Goal: Use online tool/utility: Utilize a website feature to perform a specific function

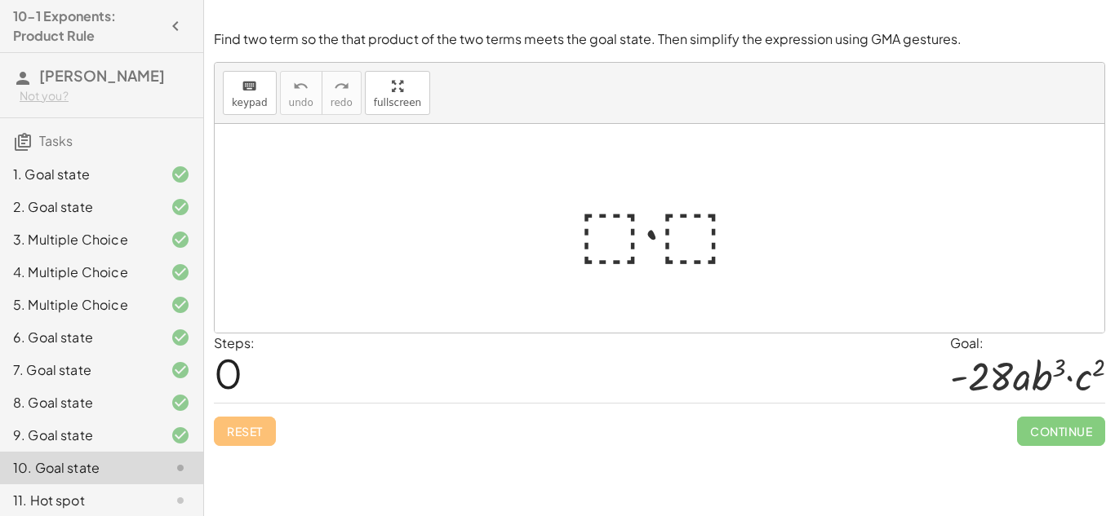
click at [588, 211] on div at bounding box center [665, 229] width 191 height 84
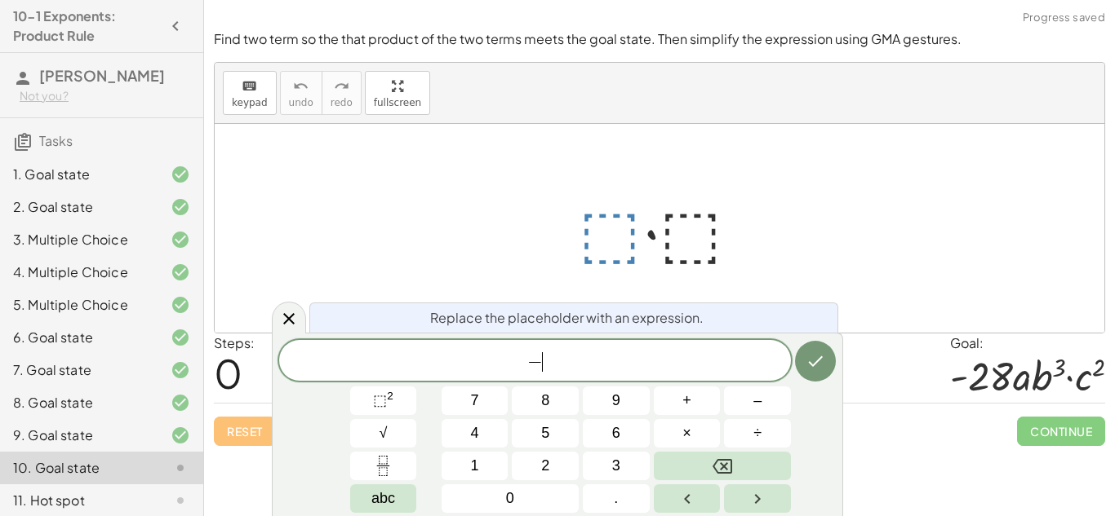
scroll to position [2, 0]
click at [684, 434] on span "×" at bounding box center [686, 434] width 9 height 22
click at [385, 401] on span "⬚" at bounding box center [380, 400] width 14 height 16
click at [818, 350] on button "Done" at bounding box center [815, 361] width 41 height 41
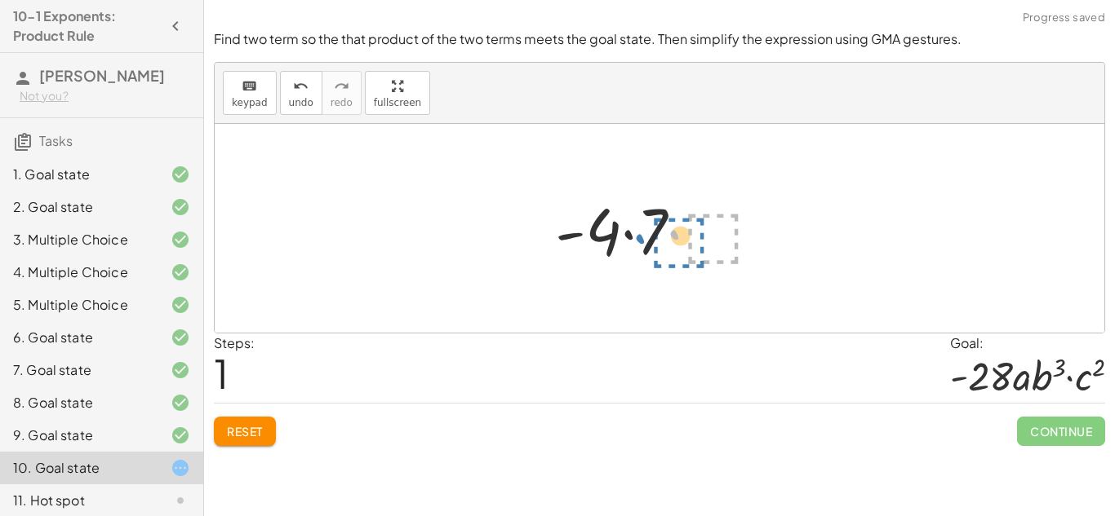
drag, startPoint x: 667, startPoint y: 226, endPoint x: 638, endPoint y: 231, distance: 29.0
click at [638, 231] on div at bounding box center [665, 229] width 237 height 84
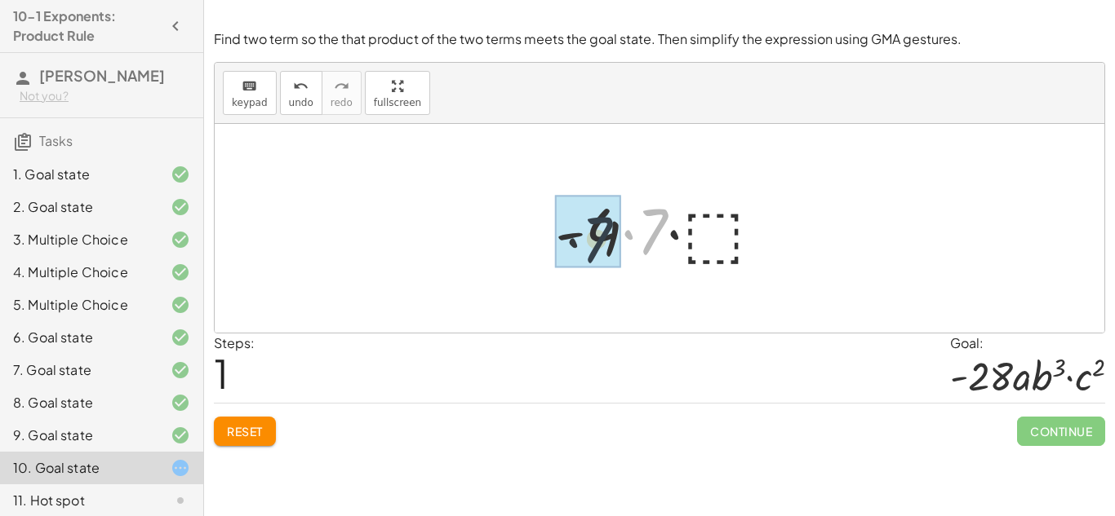
drag, startPoint x: 653, startPoint y: 237, endPoint x: 584, endPoint y: 244, distance: 68.8
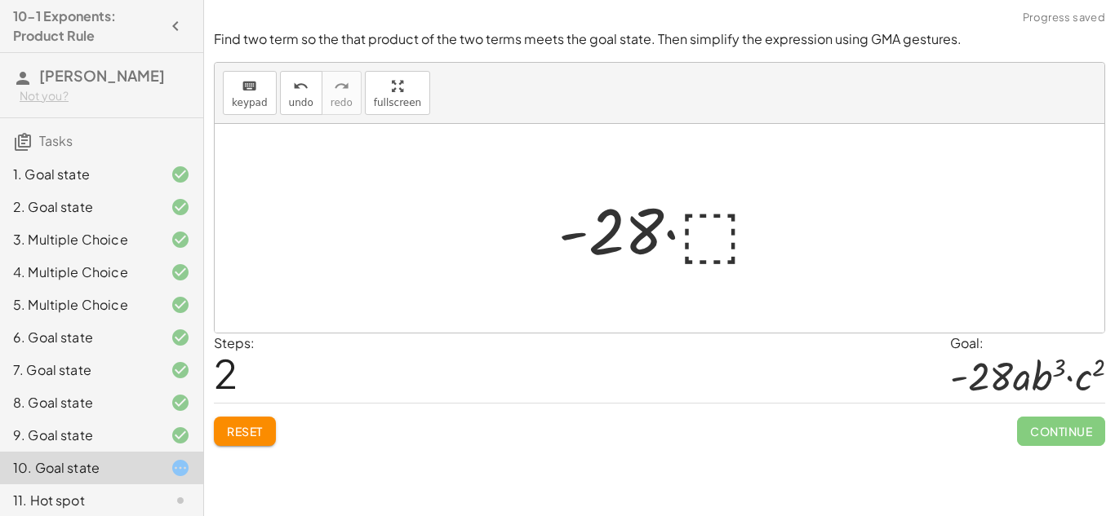
click at [714, 243] on div at bounding box center [665, 229] width 231 height 84
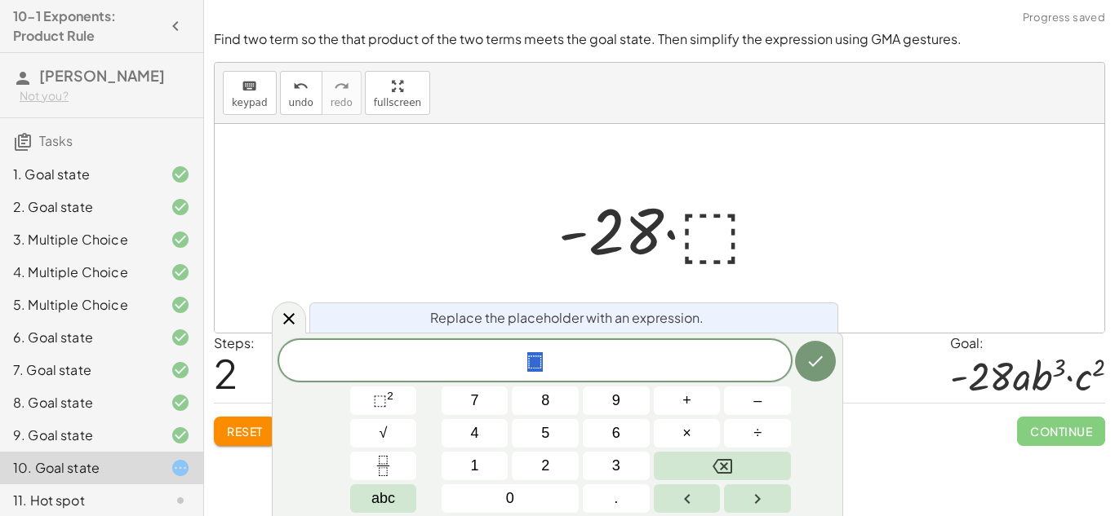
scroll to position [6, 0]
click at [707, 215] on div at bounding box center [665, 229] width 231 height 84
click at [649, 224] on div at bounding box center [665, 229] width 231 height 84
click at [823, 354] on icon "Done" at bounding box center [815, 362] width 20 height 20
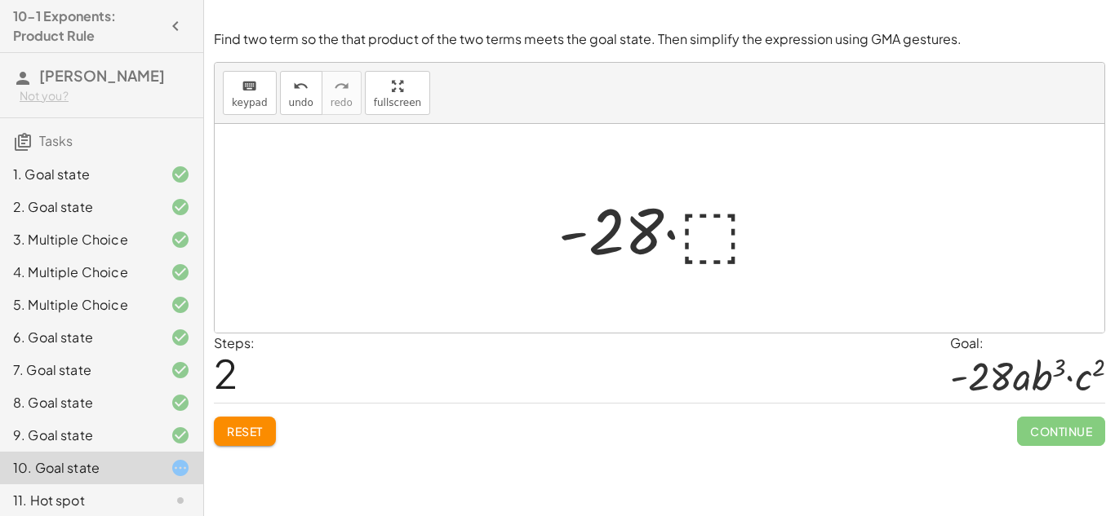
click at [235, 430] on span "Reset" at bounding box center [245, 431] width 36 height 15
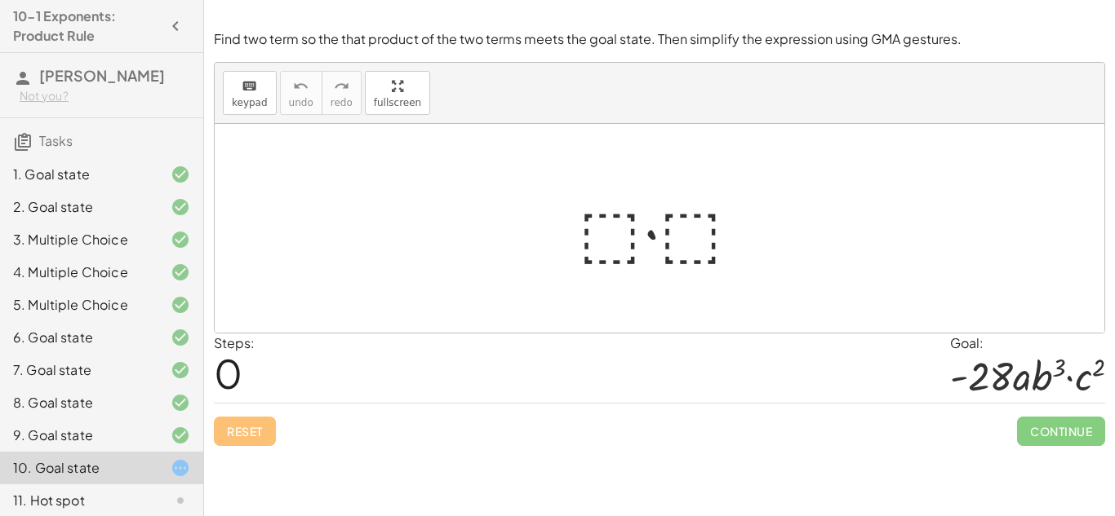
scroll to position [40, 0]
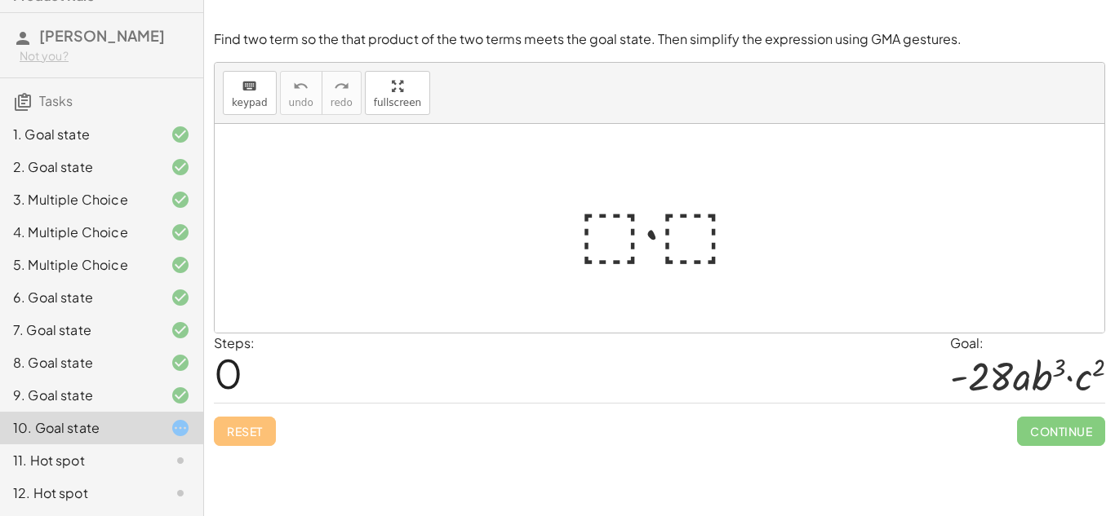
click at [601, 241] on div at bounding box center [665, 229] width 191 height 84
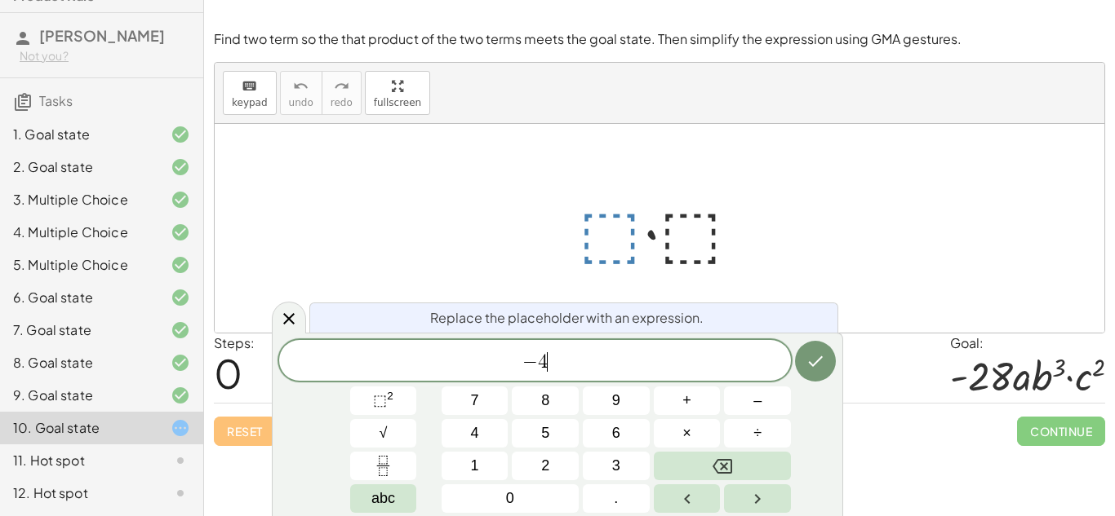
scroll to position [9, 0]
click at [682, 427] on span "×" at bounding box center [686, 434] width 9 height 22
click at [383, 390] on span "⬚ 2" at bounding box center [383, 401] width 20 height 22
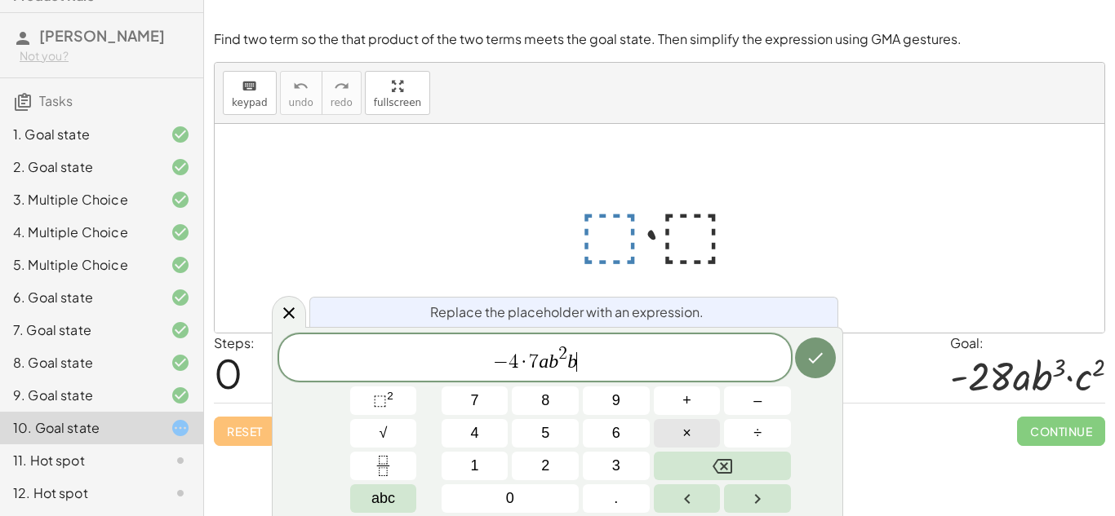
click at [672, 432] on button "×" at bounding box center [687, 433] width 67 height 29
click at [817, 373] on button "Done" at bounding box center [815, 358] width 41 height 41
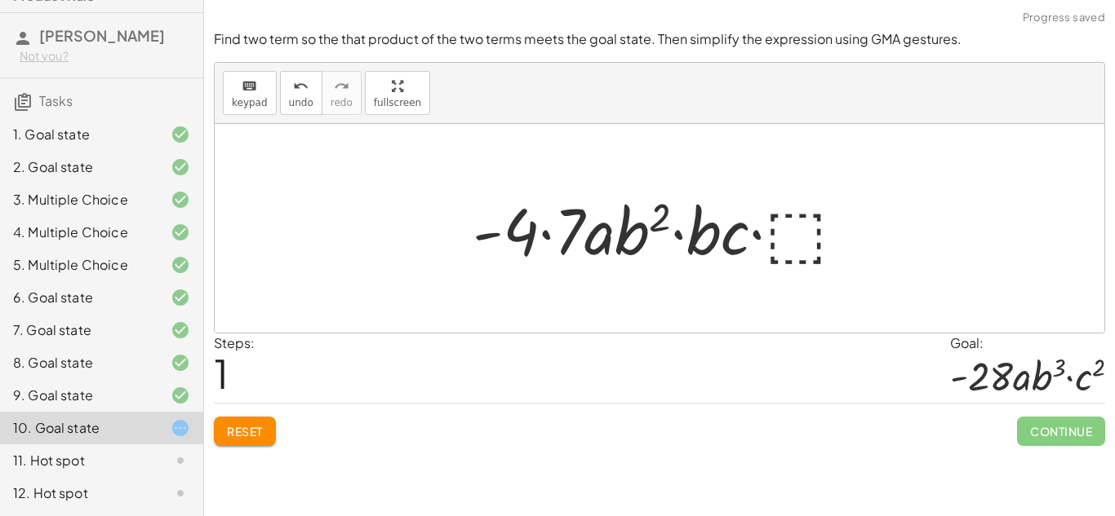
click at [783, 230] on div at bounding box center [665, 229] width 402 height 84
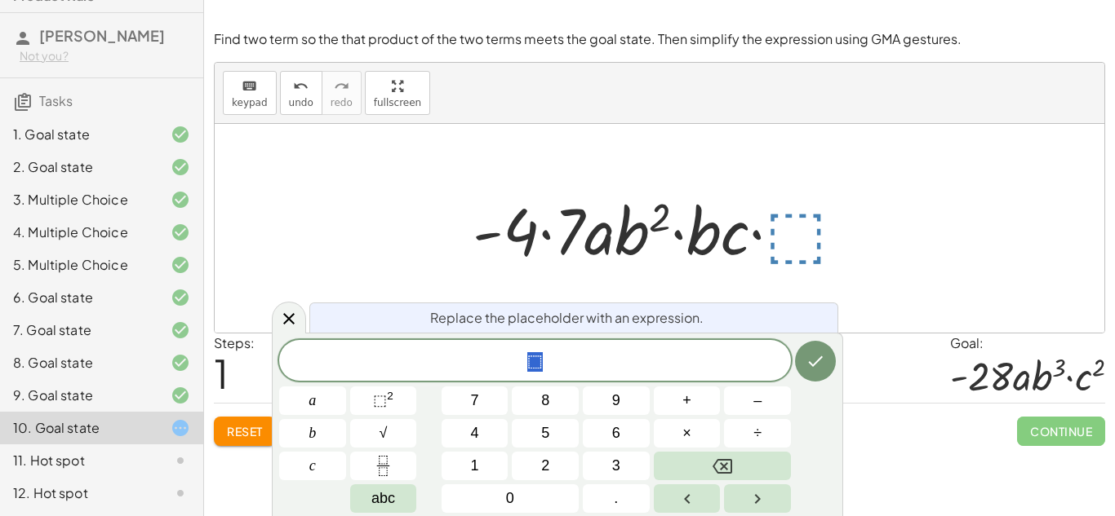
click at [649, 373] on span "⬚" at bounding box center [535, 362] width 512 height 23
click at [805, 360] on icon "Done" at bounding box center [815, 362] width 20 height 20
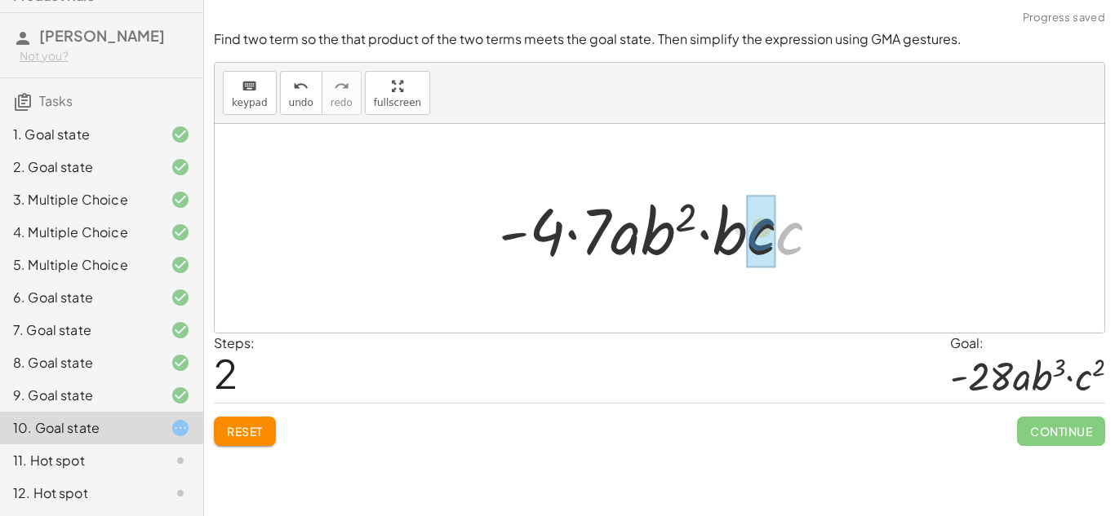
drag, startPoint x: 787, startPoint y: 250, endPoint x: 754, endPoint y: 246, distance: 32.9
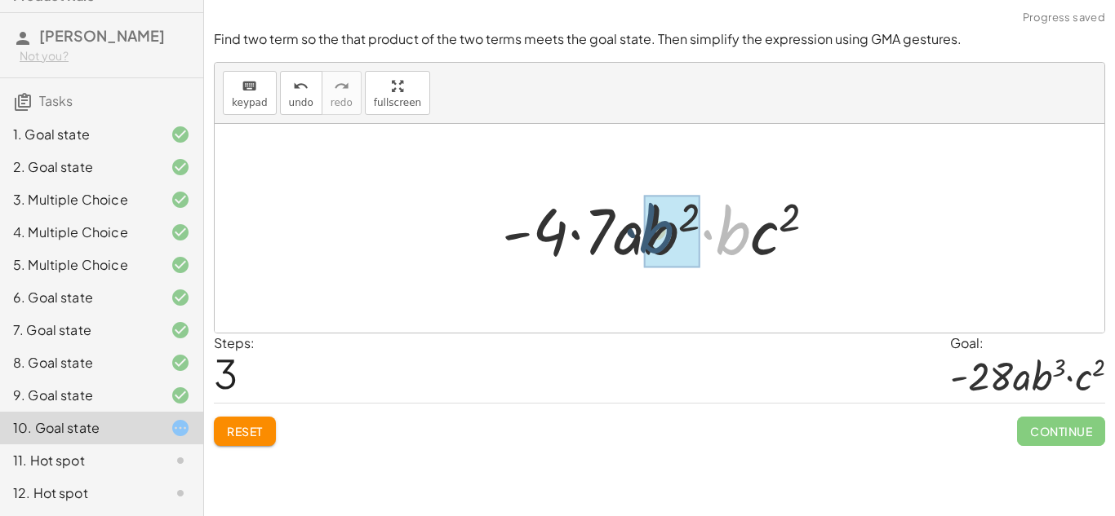
drag, startPoint x: 736, startPoint y: 242, endPoint x: 655, endPoint y: 241, distance: 80.8
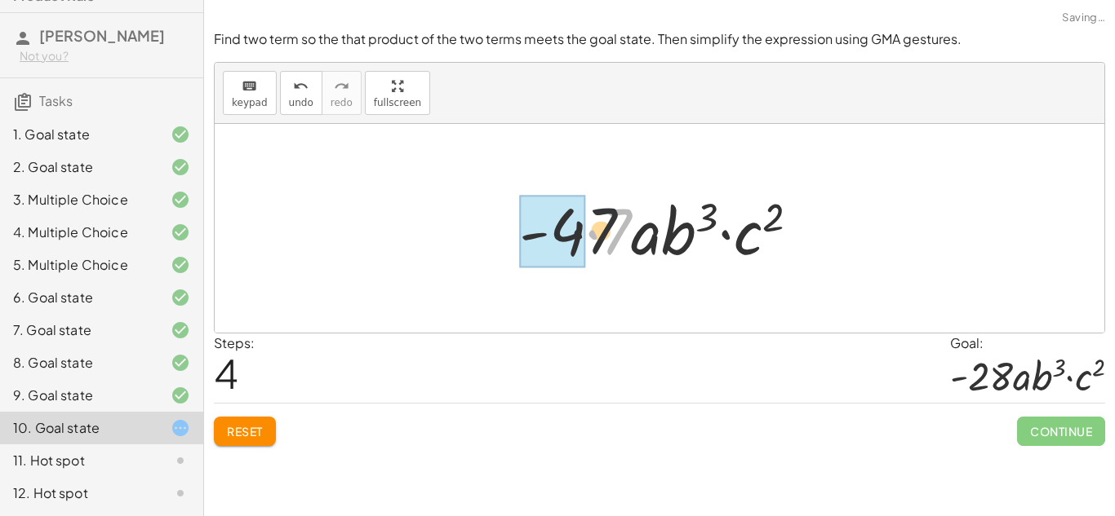
drag, startPoint x: 586, startPoint y: 228, endPoint x: 577, endPoint y: 230, distance: 9.1
